Goal: Task Accomplishment & Management: Manage account settings

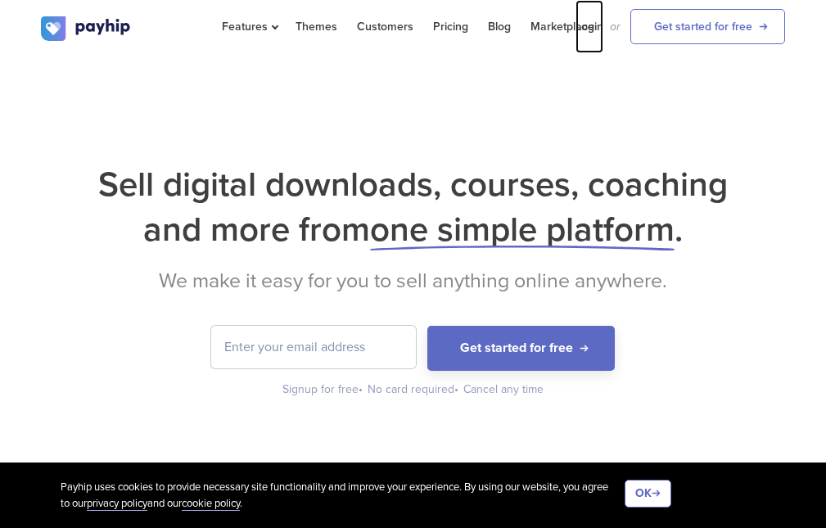
click at [596, 29] on link "Login" at bounding box center [590, 26] width 28 height 53
click at [590, 28] on link "Login" at bounding box center [590, 26] width 28 height 53
click at [597, 27] on link "Login" at bounding box center [590, 26] width 28 height 53
